Goal: Task Accomplishment & Management: Manage account settings

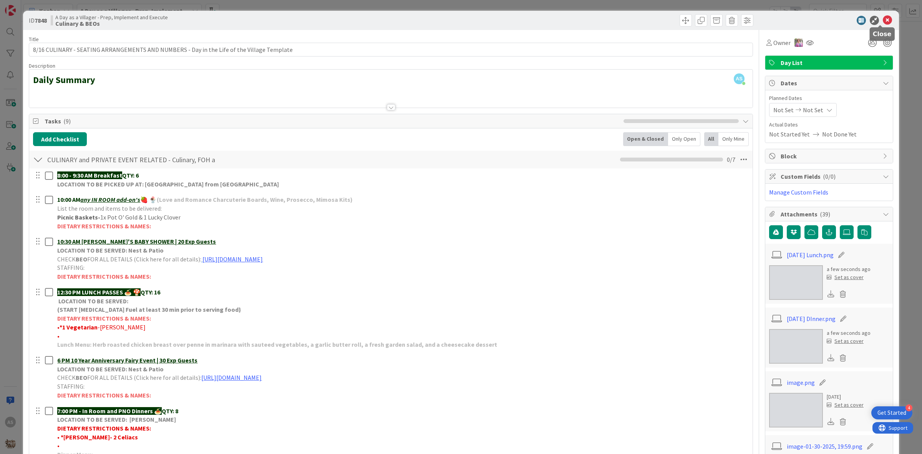
click at [883, 22] on icon at bounding box center [887, 20] width 9 height 9
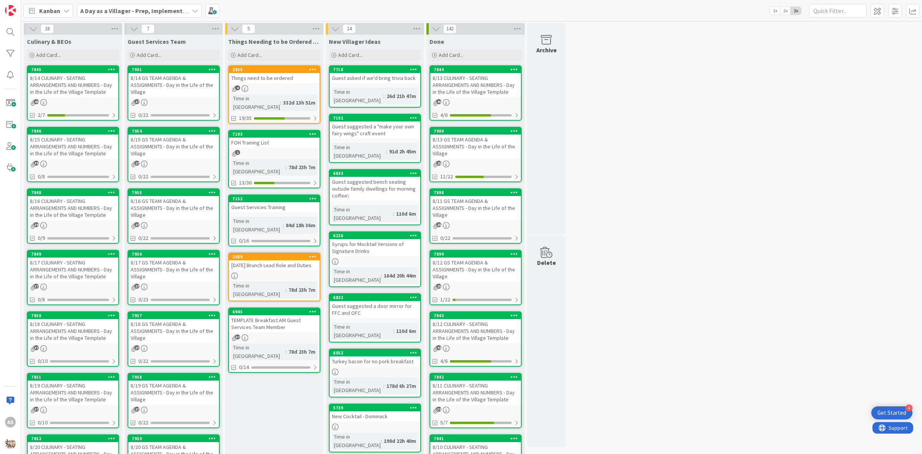
click at [182, 81] on div "8/14 GS TEAM AGENDA & ASSIGNMENTS - Day in the Life of the Village" at bounding box center [173, 85] width 91 height 24
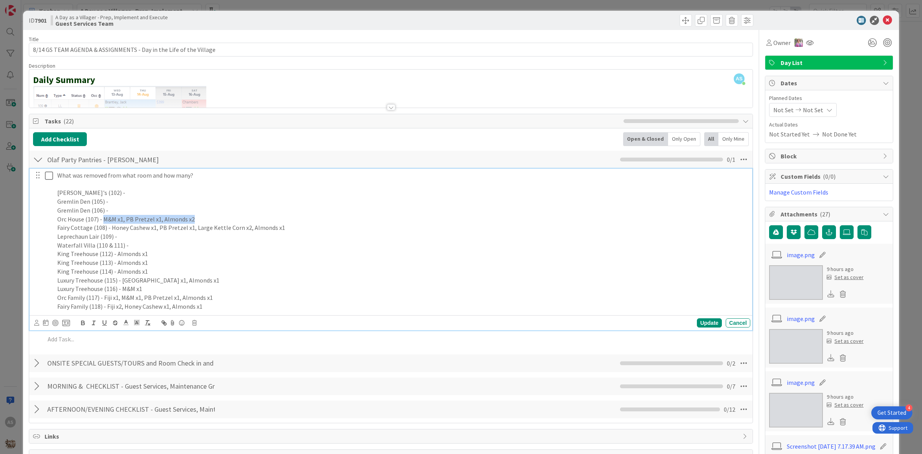
drag, startPoint x: 194, startPoint y: 220, endPoint x: 104, endPoint y: 221, distance: 89.5
click at [103, 222] on p "Orc House (107) - M&M x1, PB Pretzel x1, Almonds x2" at bounding box center [402, 219] width 690 height 9
copy p "M&M x1, PB Pretzel x1, Almonds x2"
drag, startPoint x: 285, startPoint y: 227, endPoint x: 108, endPoint y: 229, distance: 177.1
click at [108, 229] on p "Fairy Cottage (108) - Honey Cashew x1, PB Pretzel x1, Large Kettle Corn x2, Alm…" at bounding box center [402, 227] width 690 height 9
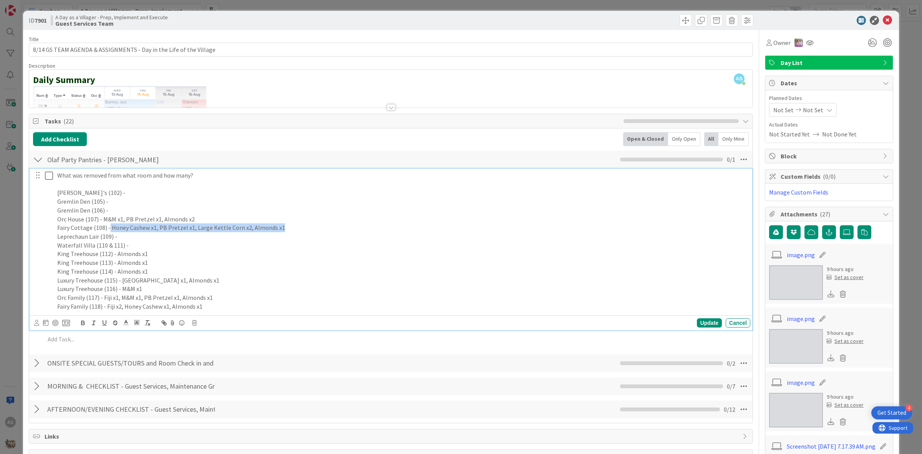
copy p "Honey Cashew x1, PB Pretzel x1, Large Kettle Corn x2, Almonds x1"
drag, startPoint x: 190, startPoint y: 312, endPoint x: 106, endPoint y: 310, distance: 84.9
click at [106, 310] on p "Fairy Family (118) - Fiji x2, Honey Cashew x1, Almonds x1" at bounding box center [402, 306] width 690 height 9
copy p "Fiji x2, Honey Cashew x1, Almonds x1"
drag, startPoint x: 177, startPoint y: 279, endPoint x: 311, endPoint y: 285, distance: 134.9
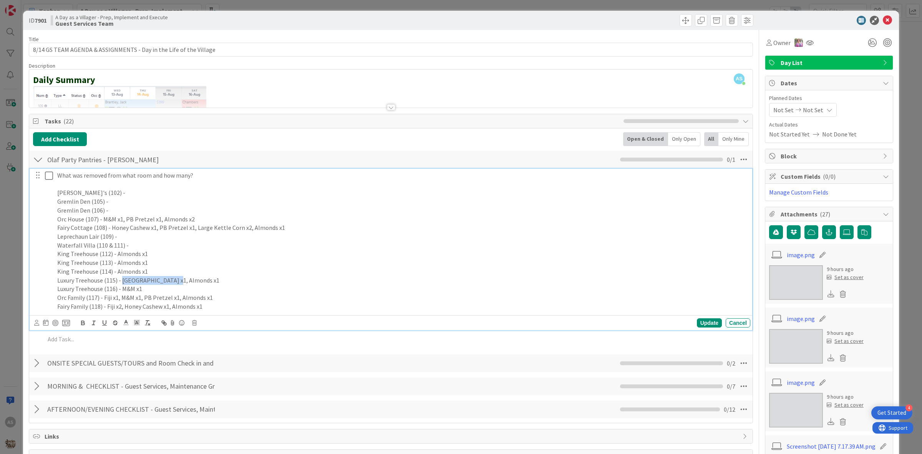
click at [120, 283] on p "Luxury Treehouse (115) - [GEOGRAPHIC_DATA] x1, Almonds x1" at bounding box center [402, 280] width 690 height 9
copy p "Fiji x1, Almonds x1"
drag, startPoint x: 221, startPoint y: 301, endPoint x: 102, endPoint y: 302, distance: 119.1
click at [102, 302] on div "What was removed from what room and how many? Bokee's (102) - Gremlin Den (105)…" at bounding box center [402, 241] width 696 height 144
drag, startPoint x: 102, startPoint y: 298, endPoint x: 219, endPoint y: 296, distance: 117.1
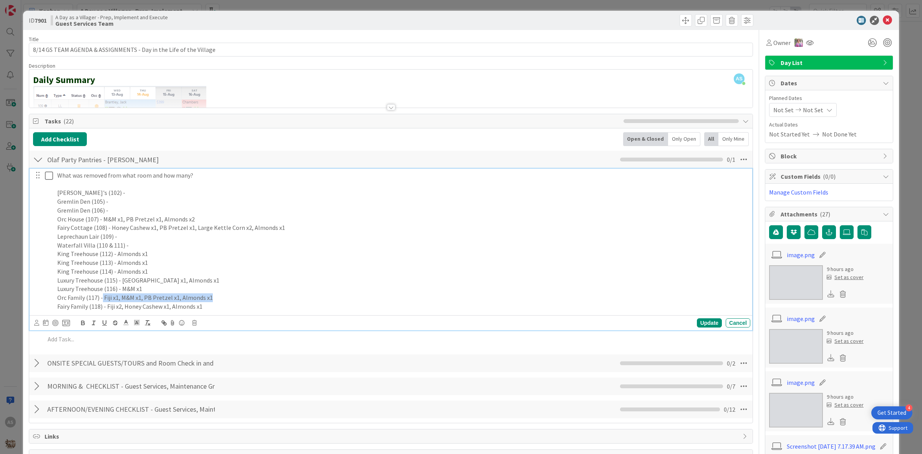
click at [219, 296] on p "Orc Family (117) - Fiji x1, M&M x1, PB Pretzel x1, Almonds x1" at bounding box center [402, 297] width 690 height 9
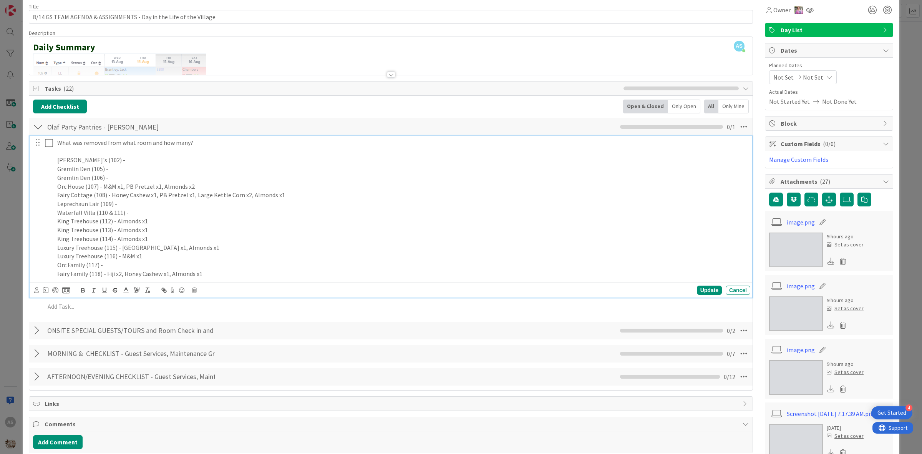
scroll to position [48, 0]
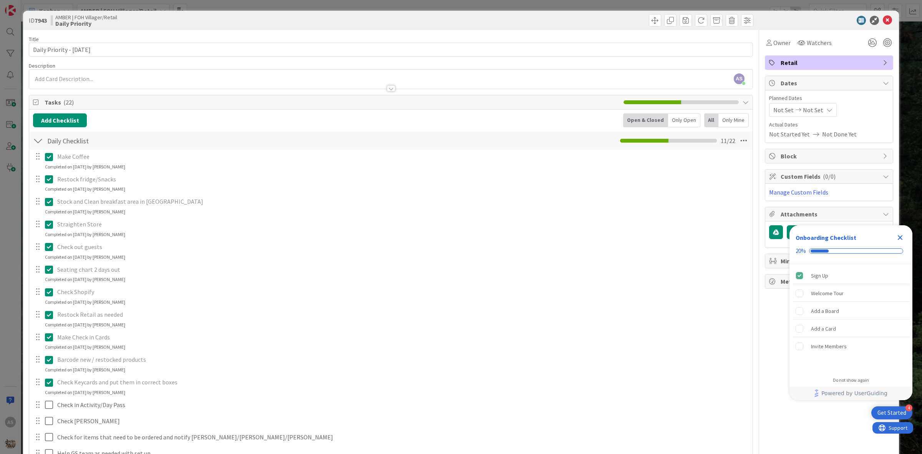
scroll to position [144, 0]
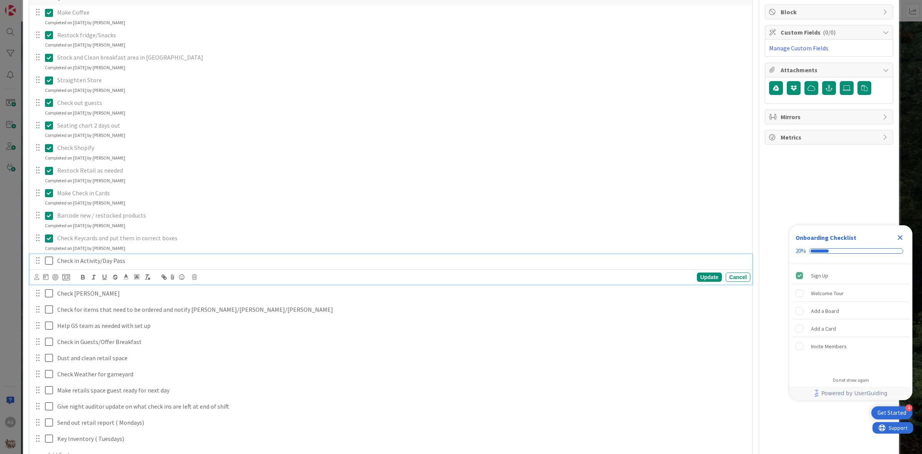
click at [48, 265] on icon at bounding box center [51, 260] width 12 height 9
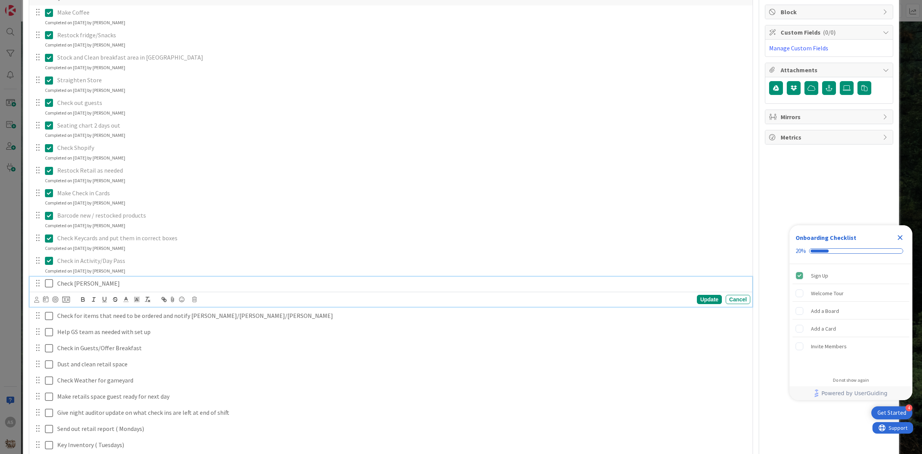
click at [49, 285] on icon at bounding box center [51, 282] width 12 height 9
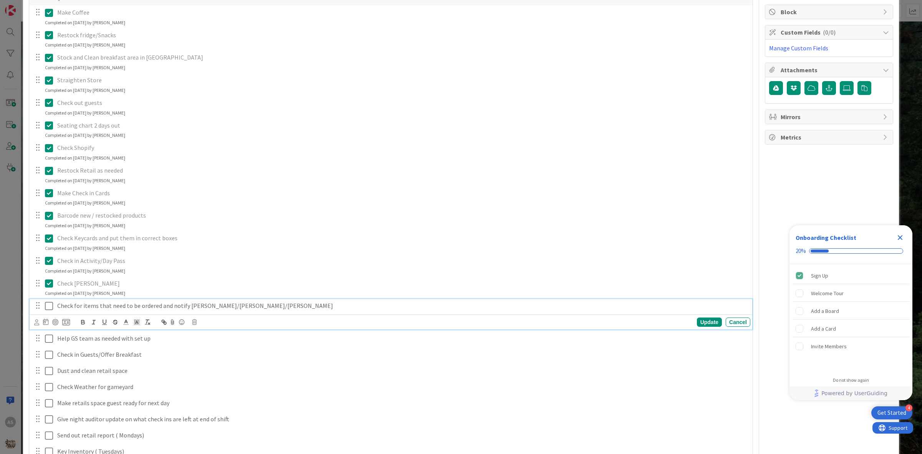
click at [46, 307] on icon at bounding box center [51, 305] width 12 height 9
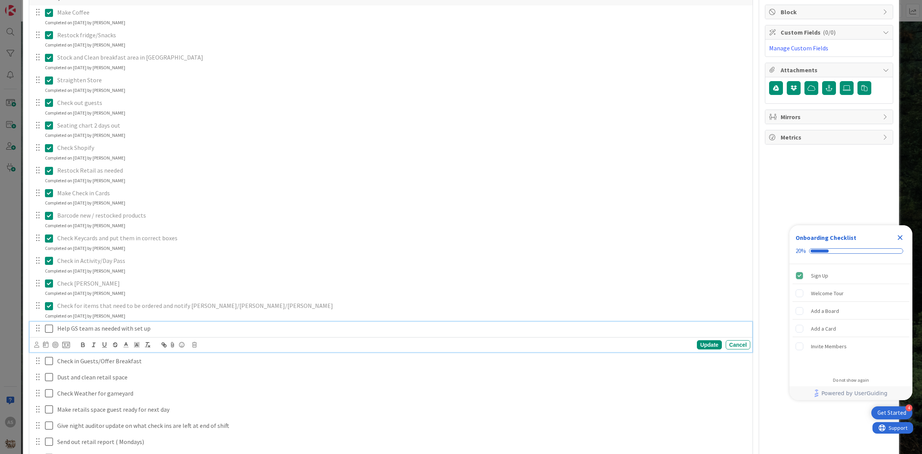
drag, startPoint x: 50, startPoint y: 328, endPoint x: 48, endPoint y: 334, distance: 6.9
click at [49, 330] on icon at bounding box center [51, 328] width 12 height 9
click at [43, 358] on div "Make Coffee Update Cancel Completed on 08/14/2025 by Amber Schultz Restock frid…" at bounding box center [391, 239] width 716 height 468
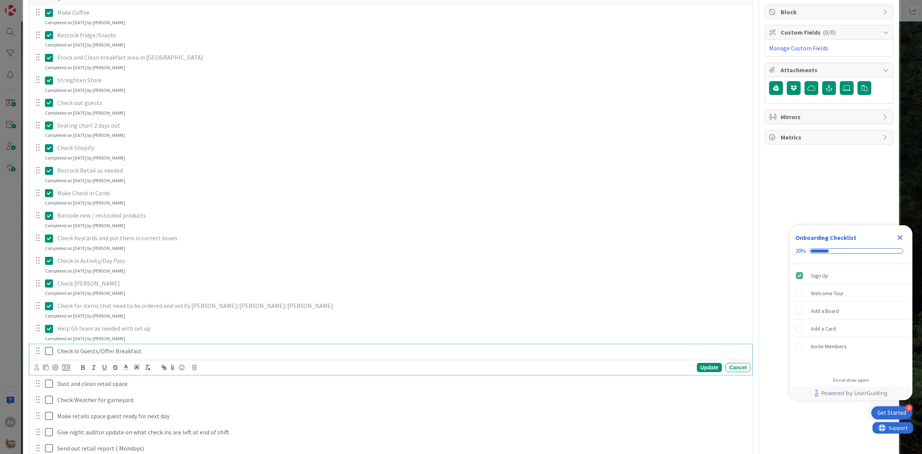
click at [50, 348] on icon at bounding box center [51, 350] width 12 height 9
drag, startPoint x: 44, startPoint y: 381, endPoint x: 45, endPoint y: 375, distance: 6.2
click at [44, 379] on div "Make Coffee Update Cancel Completed on 08/14/2025 by Amber Schultz Restock frid…" at bounding box center [391, 242] width 716 height 475
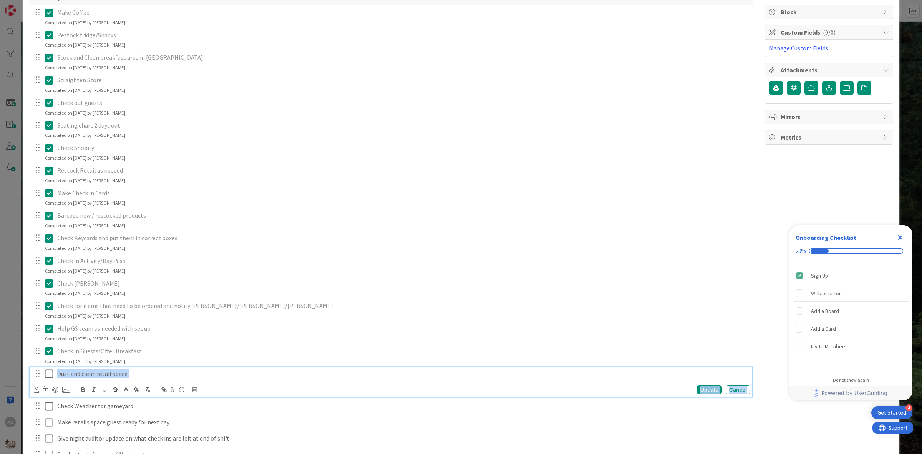
click at [45, 375] on icon at bounding box center [51, 373] width 12 height 9
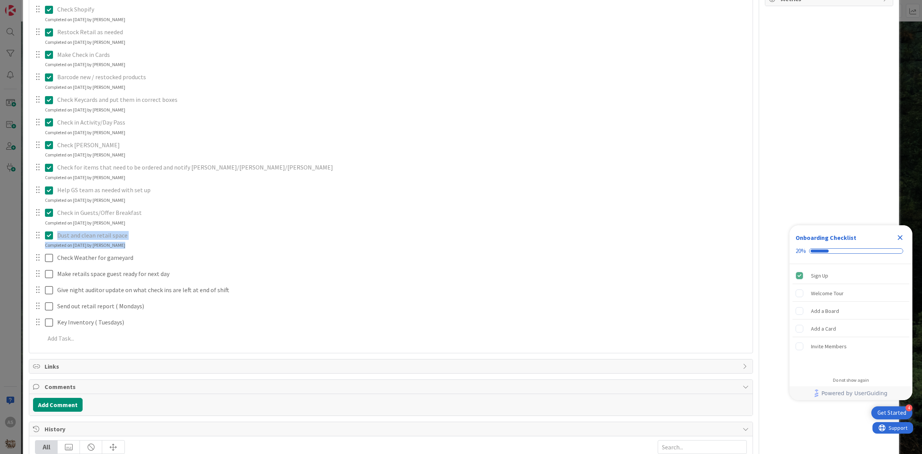
scroll to position [288, 0]
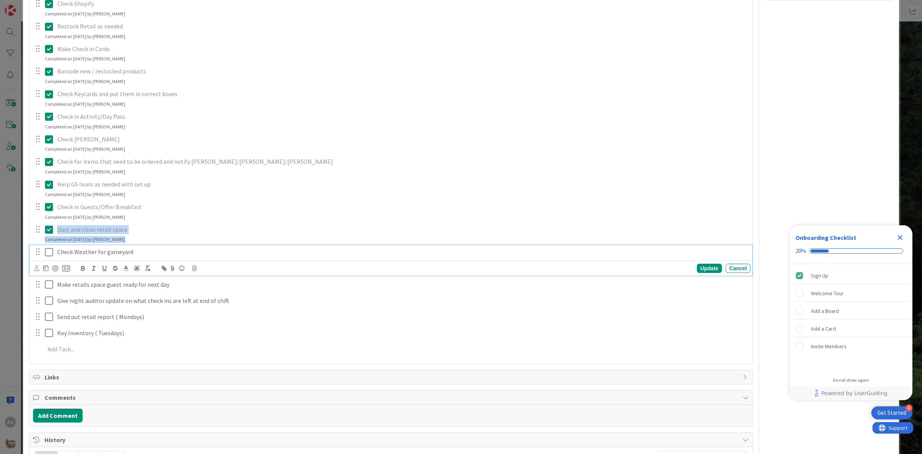
click at [45, 247] on icon at bounding box center [51, 251] width 12 height 9
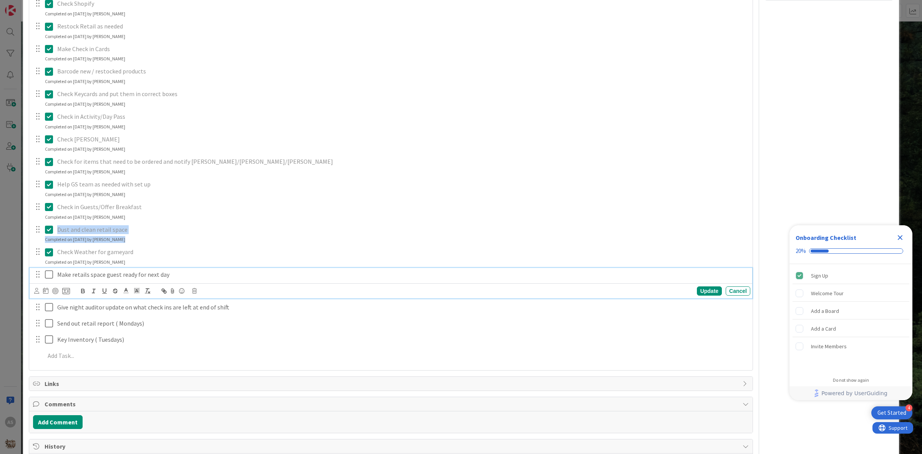
drag, startPoint x: 49, startPoint y: 275, endPoint x: 47, endPoint y: 281, distance: 6.1
click at [48, 275] on icon at bounding box center [51, 274] width 12 height 9
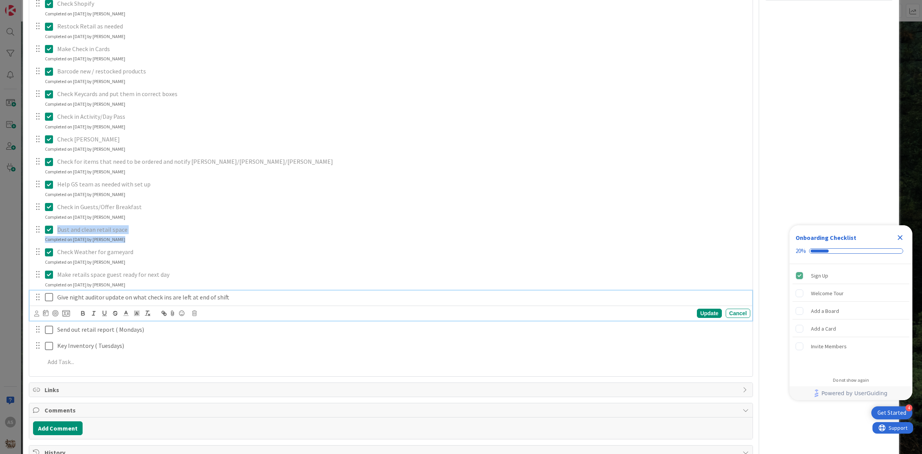
click at [46, 299] on icon at bounding box center [51, 296] width 12 height 9
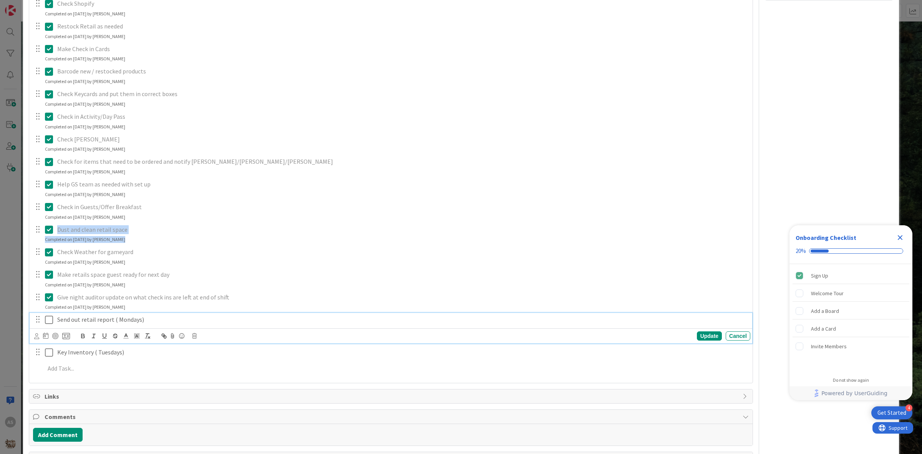
click at [50, 321] on icon at bounding box center [51, 319] width 12 height 9
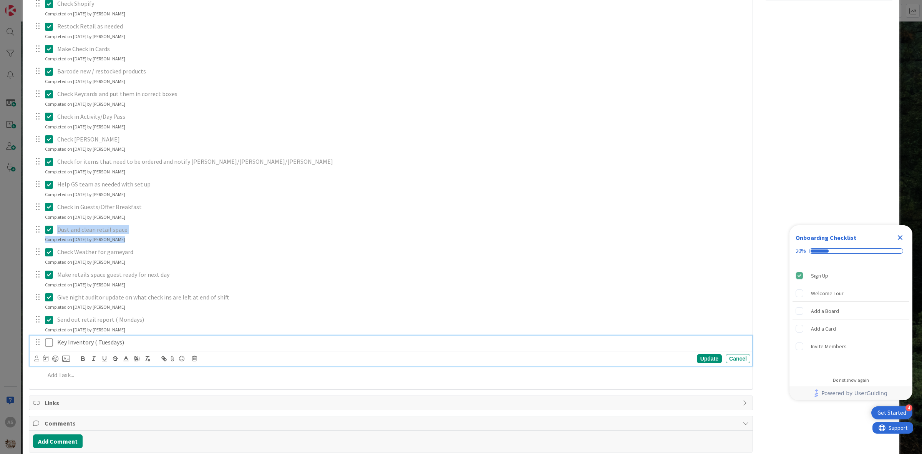
drag, startPoint x: 48, startPoint y: 344, endPoint x: 60, endPoint y: 338, distance: 13.2
click at [48, 344] on icon at bounding box center [51, 342] width 12 height 9
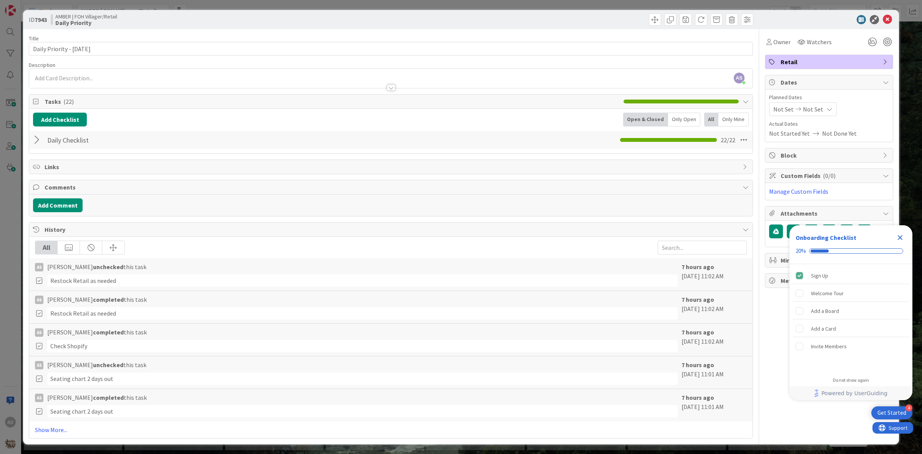
scroll to position [0, 0]
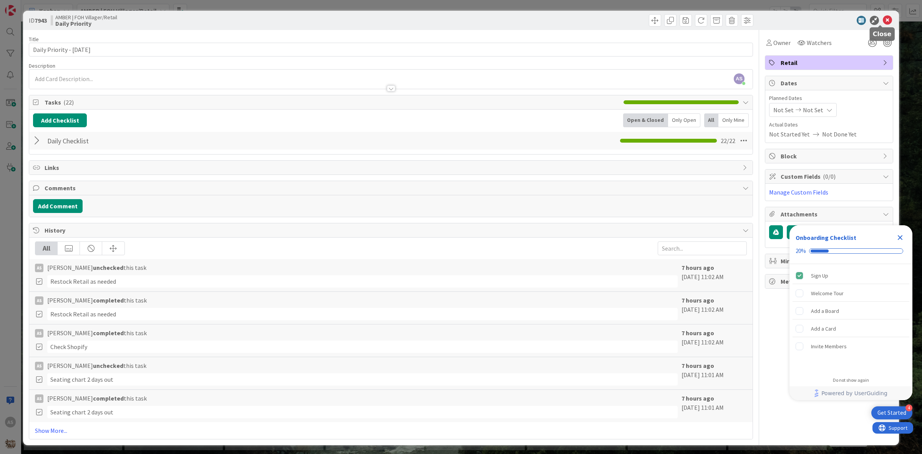
click at [874, 15] on div "ID 7943 AMBER | FOH Villager/Retail Daily Priority" at bounding box center [461, 20] width 876 height 19
click at [880, 25] on div at bounding box center [880, 26] width 5 height 2
drag, startPoint x: 879, startPoint y: 20, endPoint x: 907, endPoint y: 56, distance: 45.9
click at [883, 20] on icon at bounding box center [887, 20] width 9 height 9
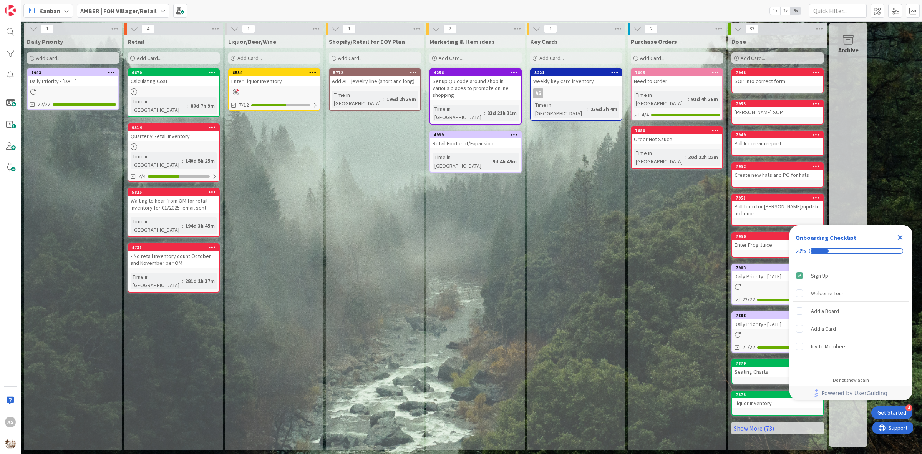
click at [900, 237] on icon "Close Checklist" at bounding box center [900, 237] width 5 height 5
